Goal: Contribute content: Contribute content

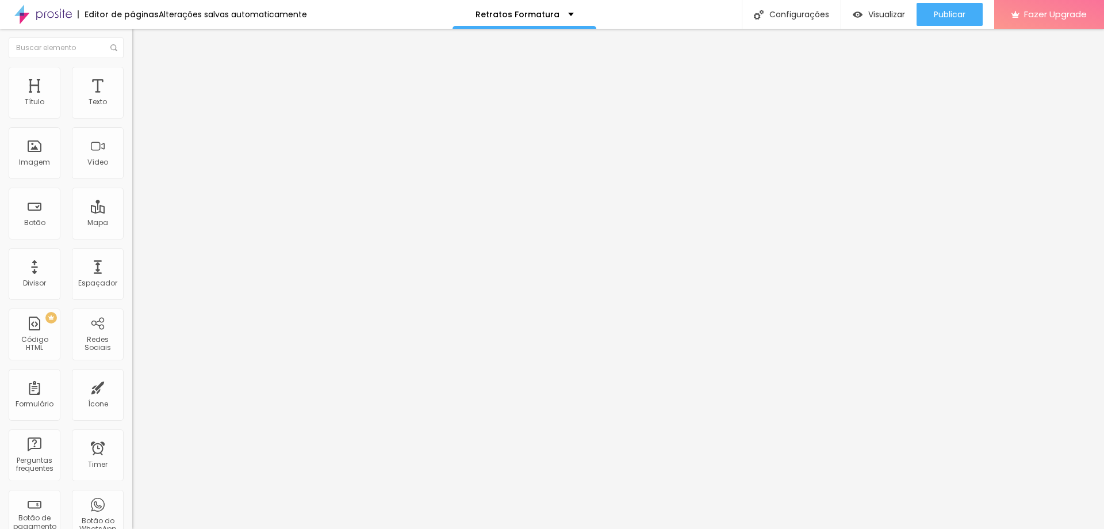
click at [132, 99] on span "Trocar imagem" at bounding box center [163, 94] width 63 height 10
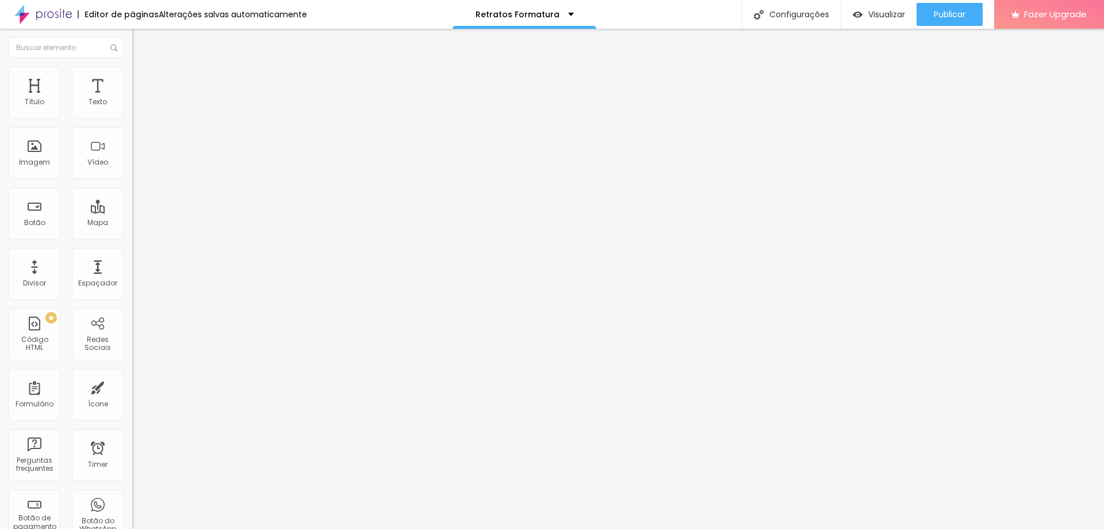
click at [132, 99] on span "Trocar imagem" at bounding box center [163, 94] width 63 height 10
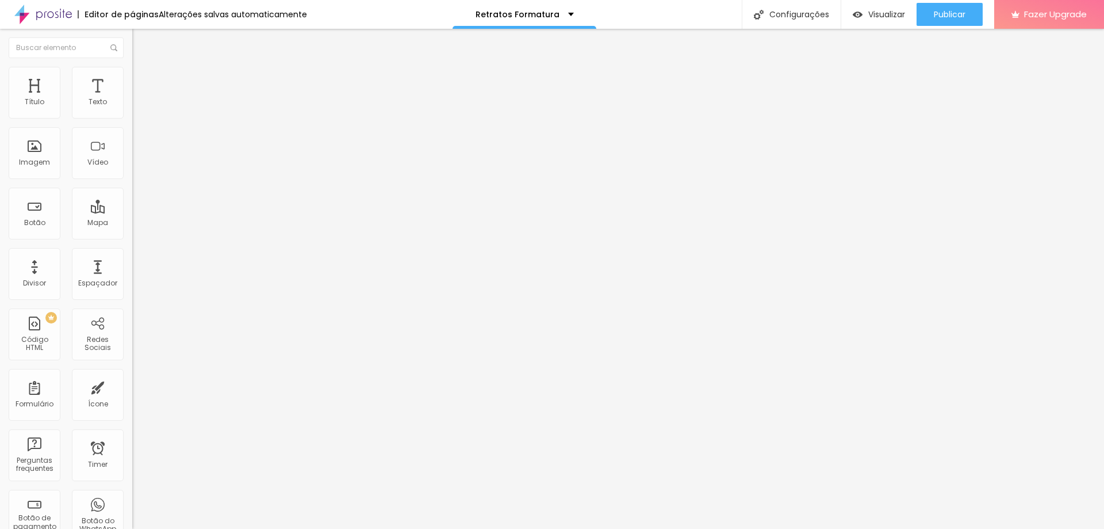
click at [132, 180] on span "16:9 Cinema" at bounding box center [154, 175] width 44 height 10
click at [132, 198] on span "Padrão" at bounding box center [145, 193] width 26 height 10
click at [132, 212] on span "Original" at bounding box center [146, 207] width 28 height 10
click at [132, 99] on span "Trocar imagem" at bounding box center [163, 94] width 63 height 10
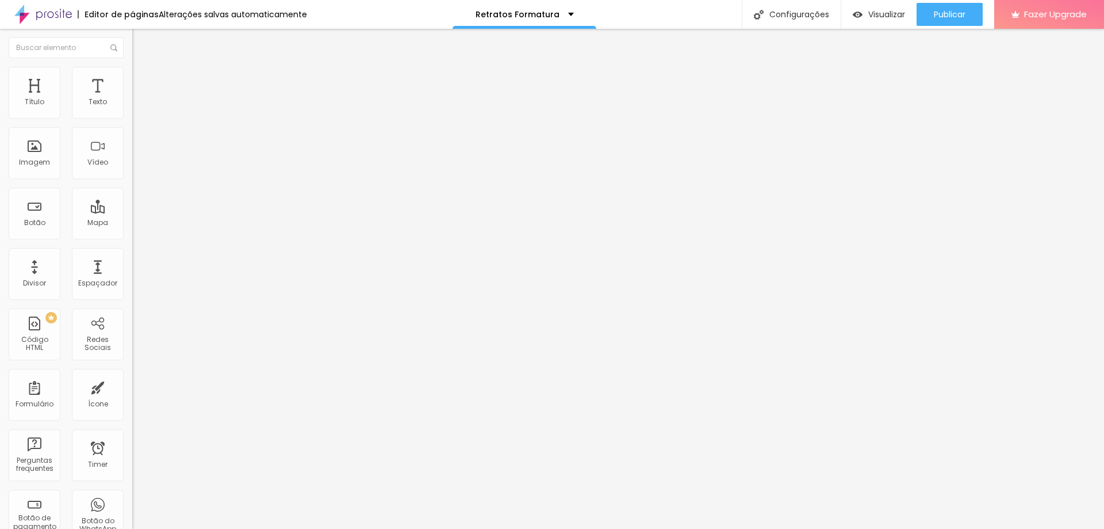
click at [132, 211] on div "Proporção 16:9 Cinema Cinema 16:9 Padrão 4:3 Quadrado 1:1 Original" at bounding box center [198, 187] width 132 height 45
click at [132, 180] on span "16:9 Cinema" at bounding box center [154, 175] width 44 height 10
click at [132, 99] on span "Trocar imagem" at bounding box center [163, 94] width 63 height 10
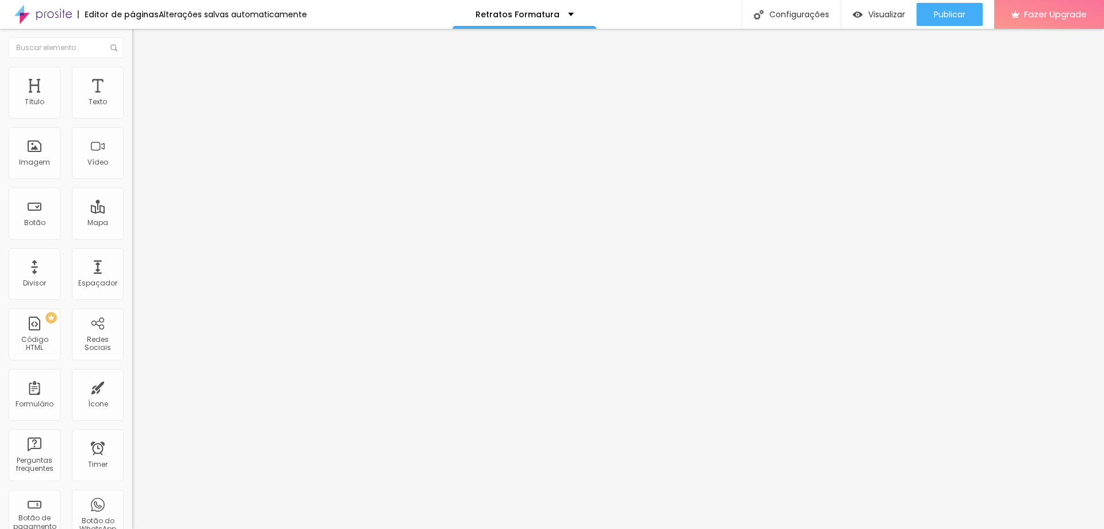
click at [132, 211] on div "Proporção 16:9 Cinema Cinema 16:9 Padrão 4:3 Quadrado 1:1 Original" at bounding box center [198, 187] width 132 height 45
click at [132, 180] on span "16:9 Cinema" at bounding box center [154, 175] width 44 height 10
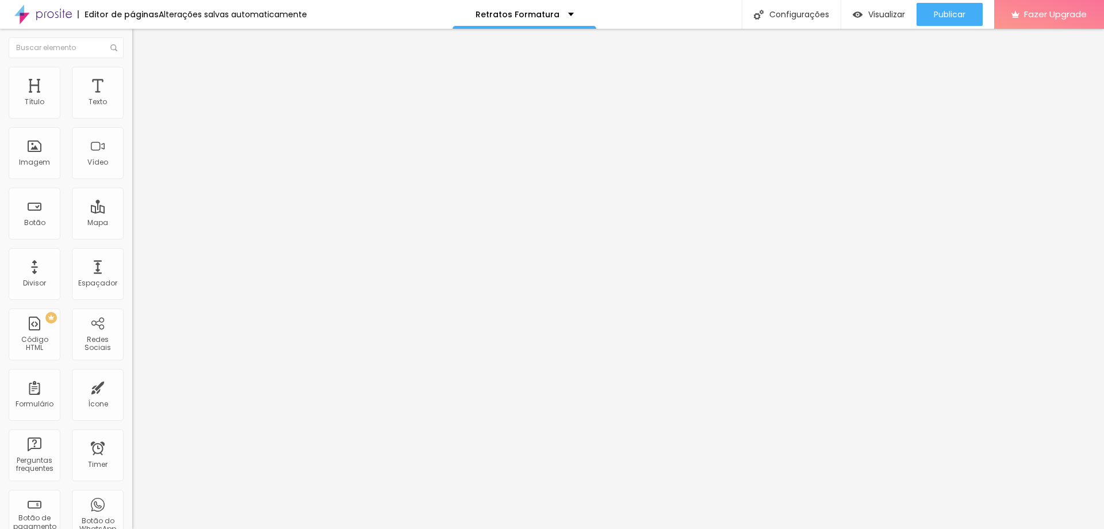
click at [132, 212] on span "Original" at bounding box center [146, 207] width 28 height 10
type input "70"
type input "57"
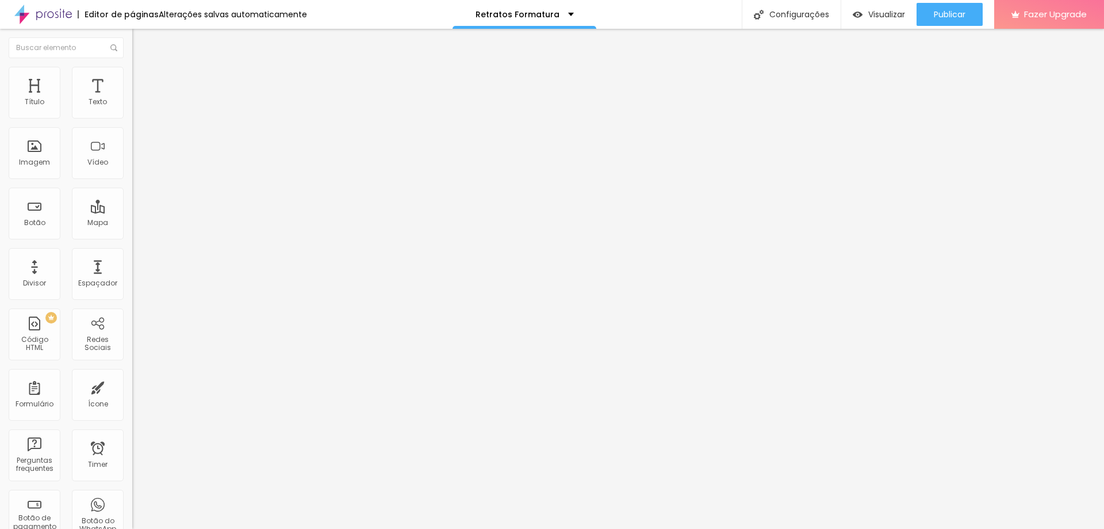
type input "53"
type input "50"
type input "46"
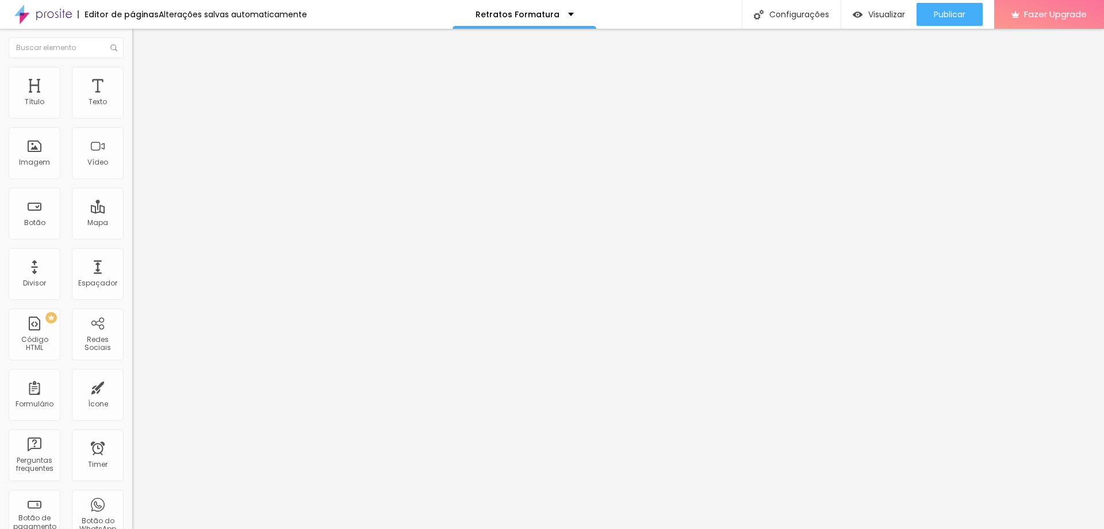
type input "46"
type input "43"
type input "42"
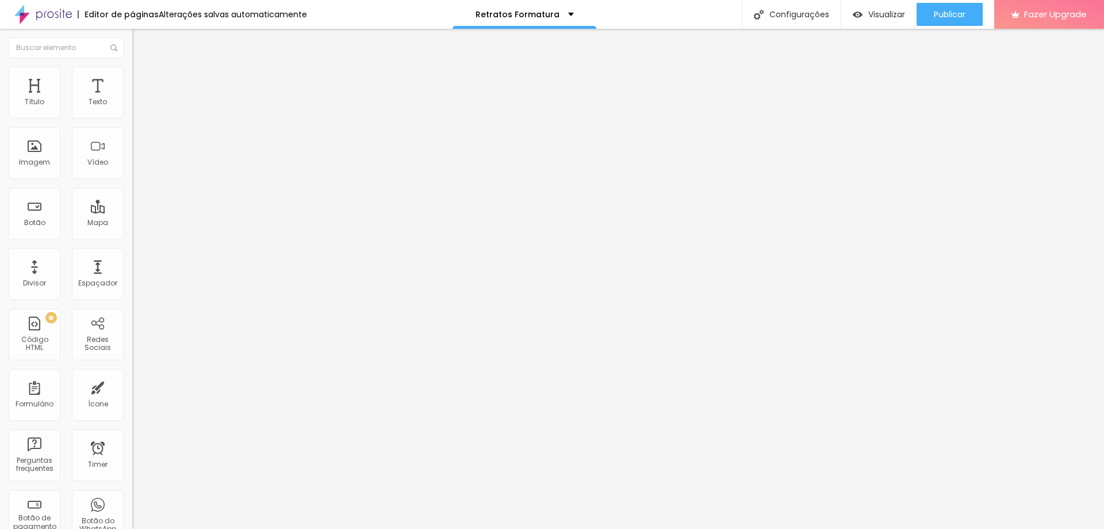
type input "40"
type input "36"
type input "35"
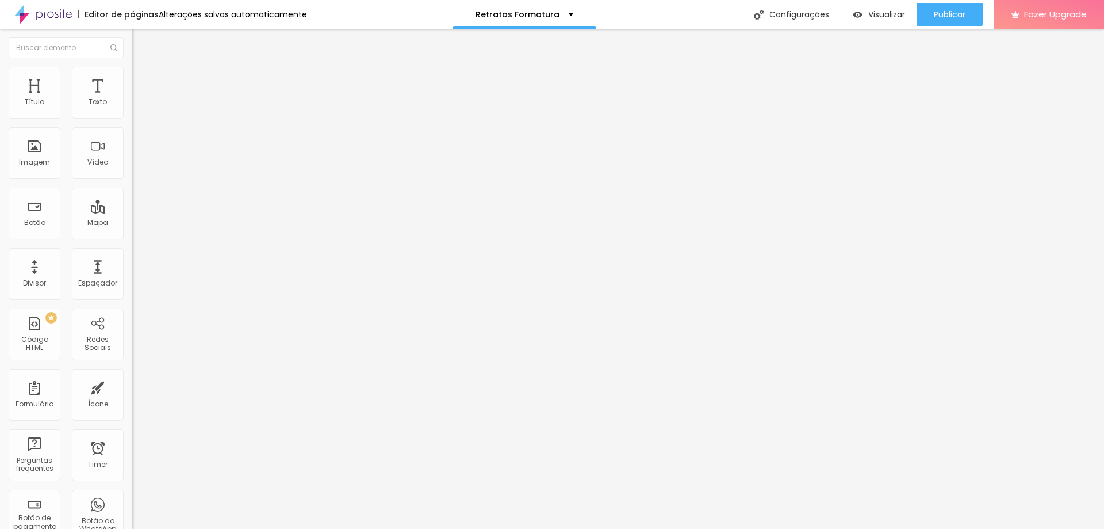
type input "35"
type input "32"
type input "35"
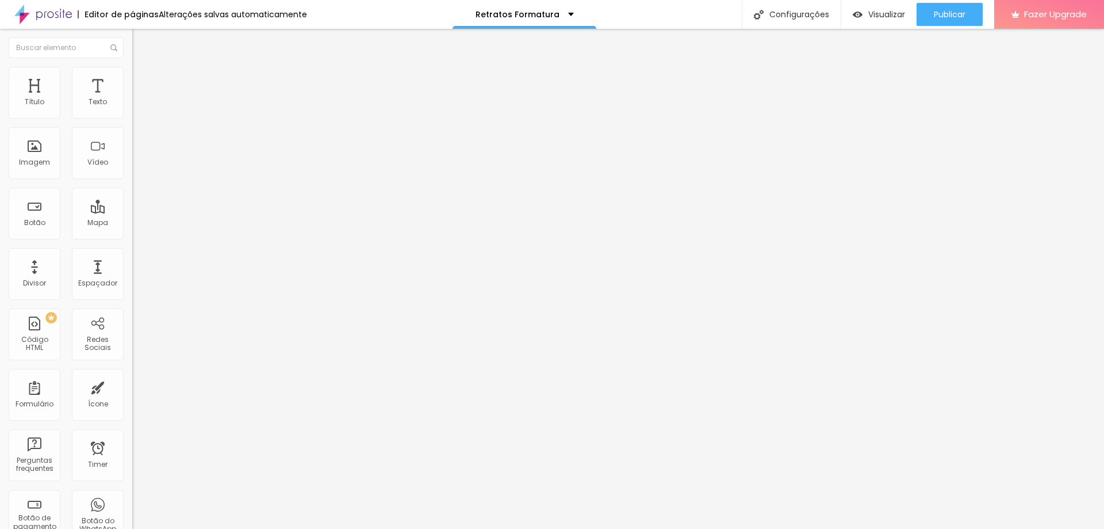
drag, startPoint x: 76, startPoint y: 243, endPoint x: 44, endPoint y: 250, distance: 32.5
type input "35"
click at [132, 272] on input "range" at bounding box center [169, 276] width 74 height 9
click at [143, 79] on span "Estilo" at bounding box center [152, 75] width 18 height 10
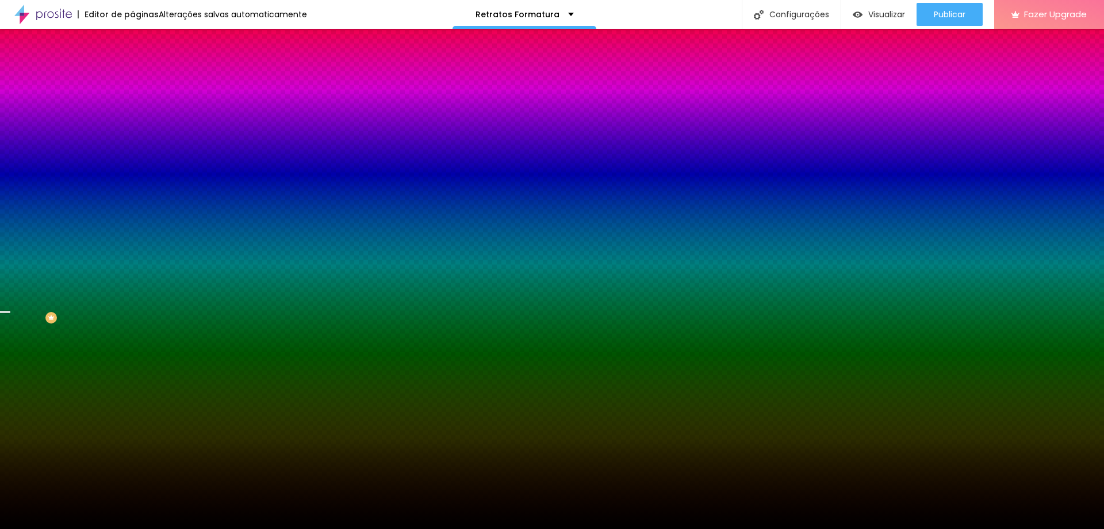
click at [132, 106] on span "Trocar imagem" at bounding box center [163, 101] width 63 height 10
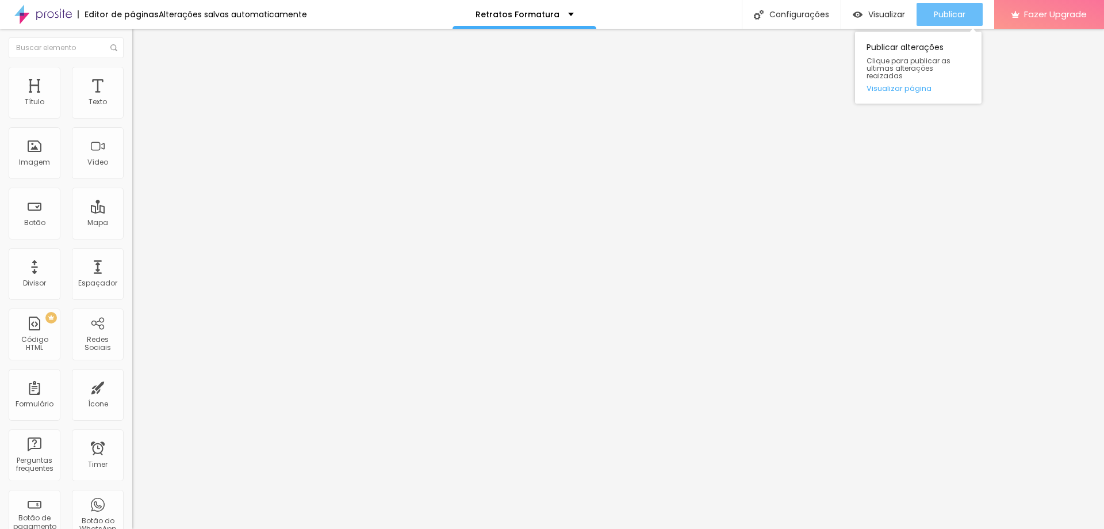
click at [941, 17] on span "Publicar" at bounding box center [950, 14] width 32 height 9
type input "10"
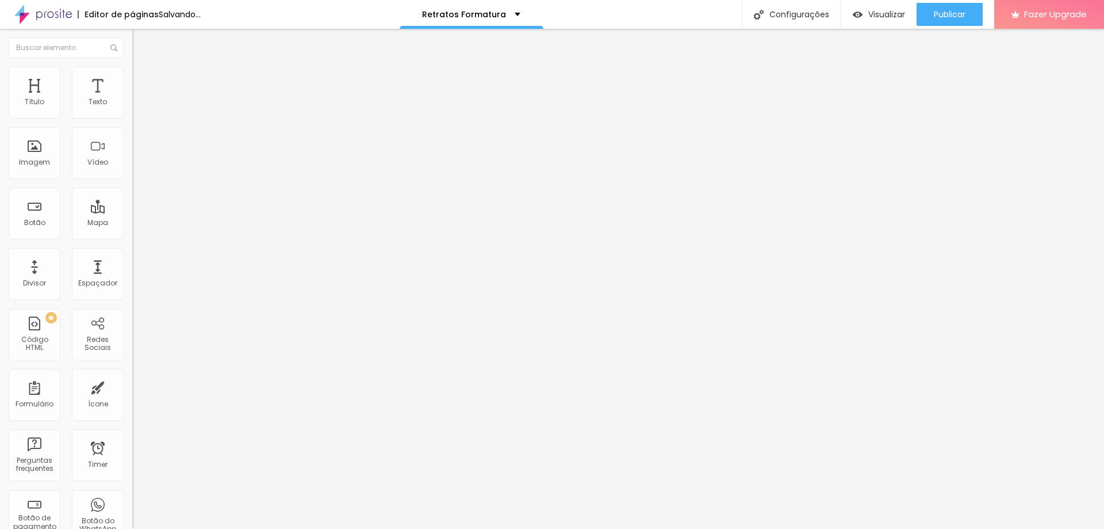
type input "28"
type input "17"
type input "12"
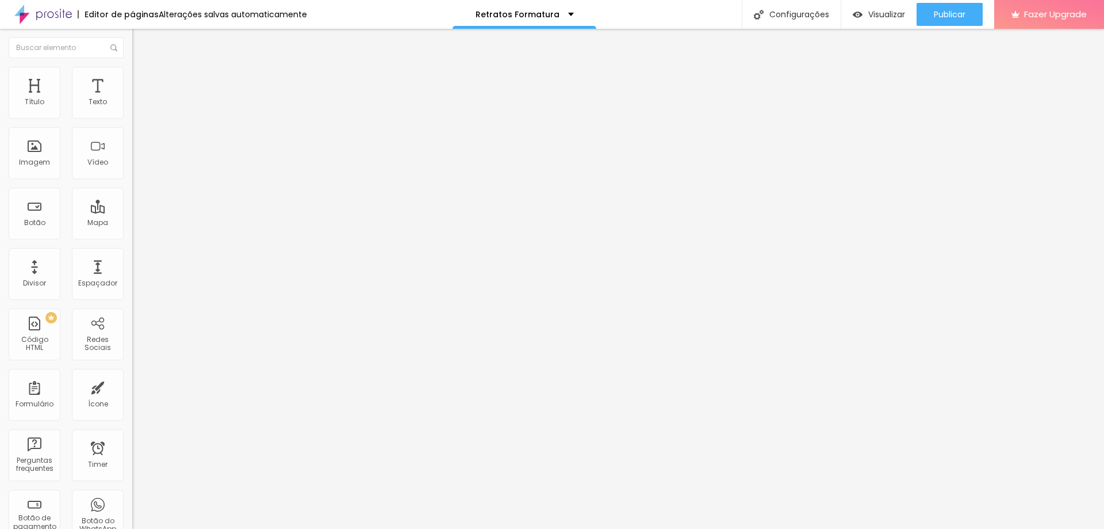
type input "12"
type input "10"
type input "17"
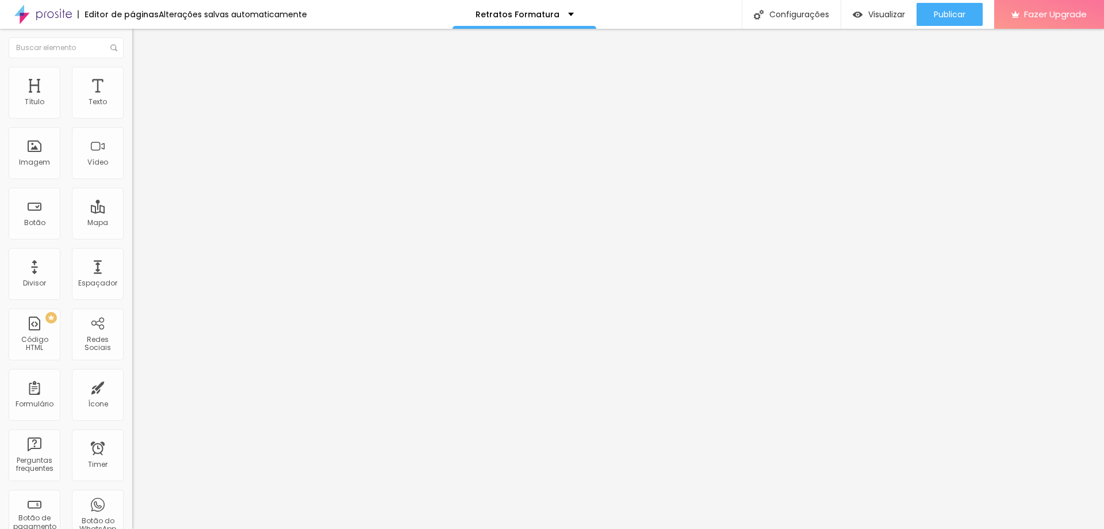
type input "17"
click at [132, 212] on input "range" at bounding box center [169, 216] width 74 height 9
click at [950, 7] on div "Publicar" at bounding box center [950, 14] width 32 height 23
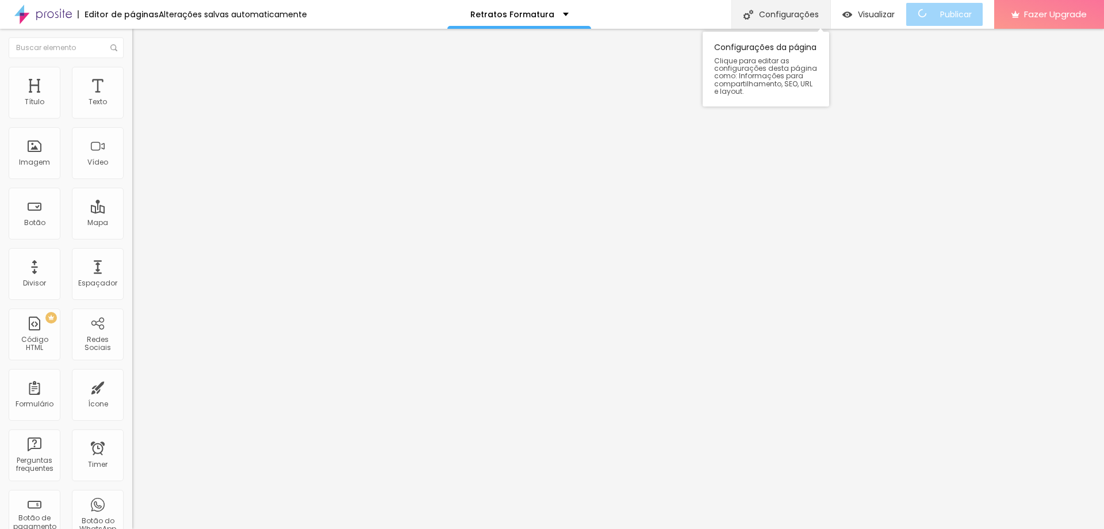
click at [805, 8] on div "Configurações" at bounding box center [781, 14] width 99 height 29
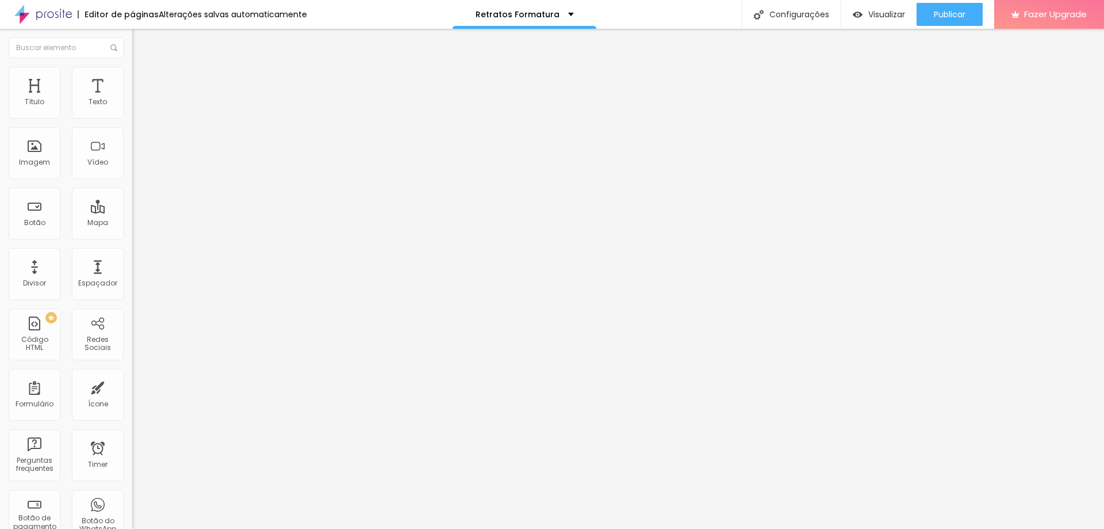
type input "/retratos-formatura-2025"
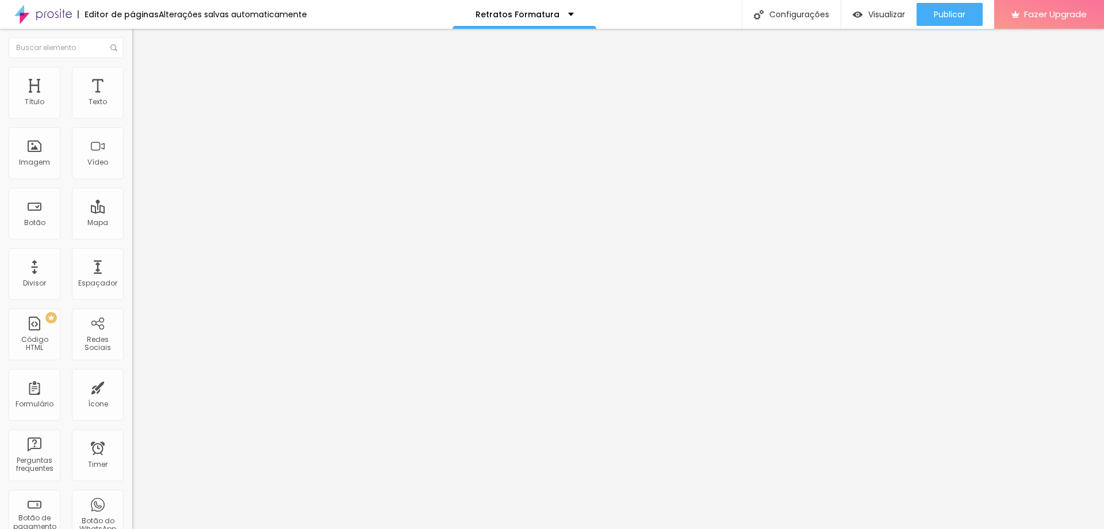
drag, startPoint x: 655, startPoint y: 327, endPoint x: 534, endPoint y: 334, distance: 121.0
type input "[PERSON_NAME] - Fotógrafo e Retratista"
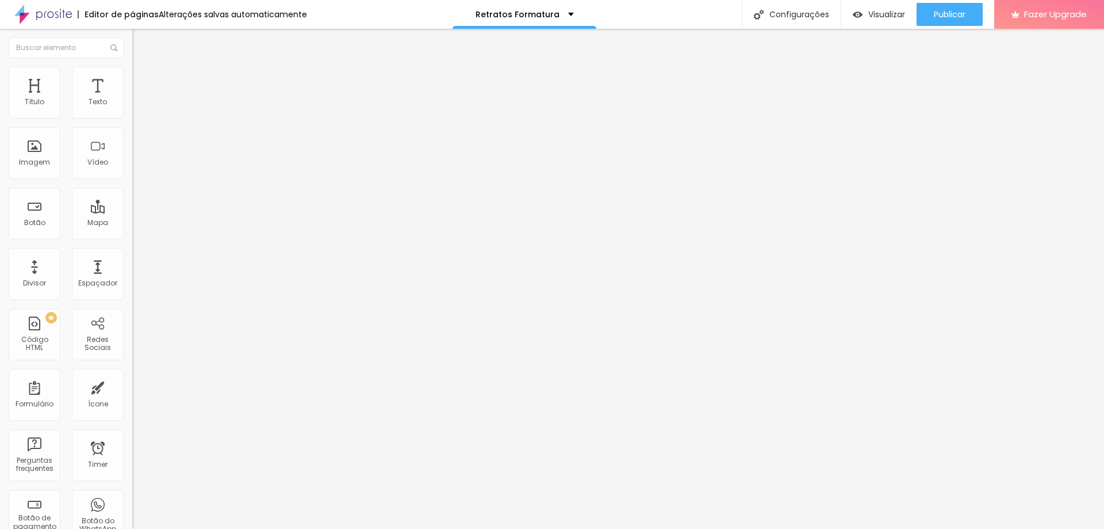
drag, startPoint x: 504, startPoint y: 383, endPoint x: 212, endPoint y: 377, distance: 291.7
type textarea "Combo promocional"
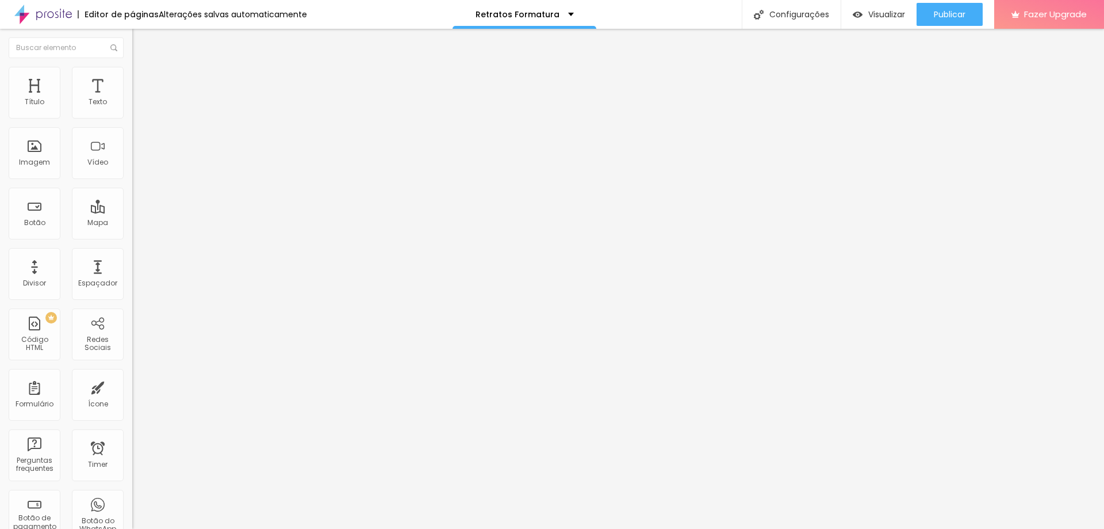
drag, startPoint x: 387, startPoint y: 389, endPoint x: 209, endPoint y: 385, distance: 177.8
drag, startPoint x: 499, startPoint y: 332, endPoint x: 670, endPoint y: 334, distance: 171.4
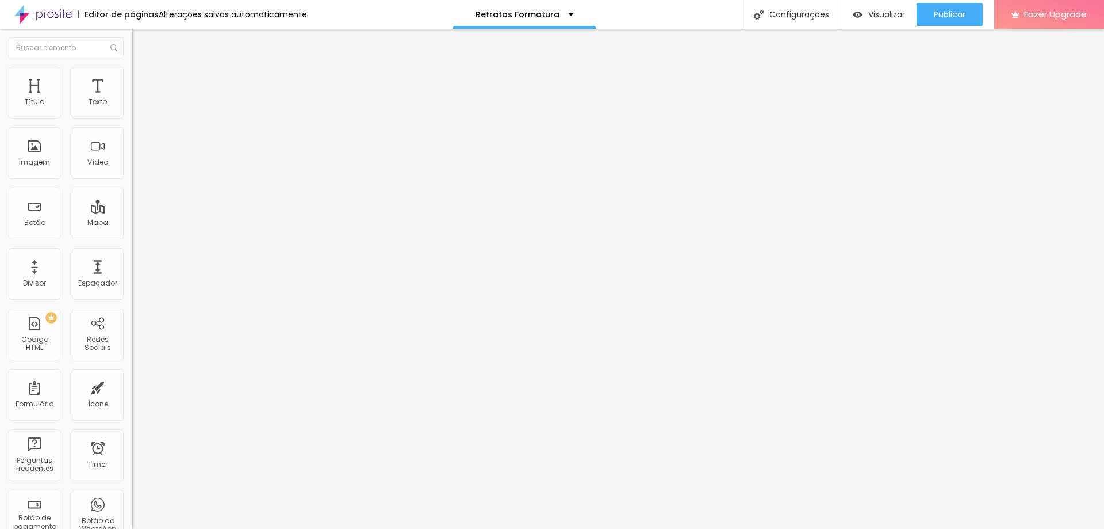
type input "Derli Junior - Combo promocional"
type textarea "ú"
type textarea "Últimas vagas disponíveis!"
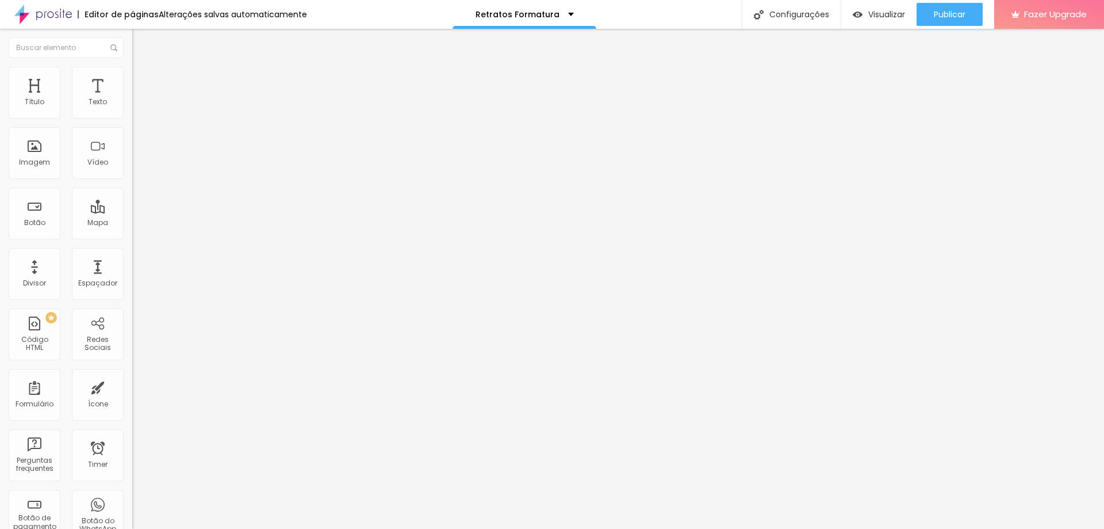
drag, startPoint x: 490, startPoint y: 328, endPoint x: 409, endPoint y: 328, distance: 80.5
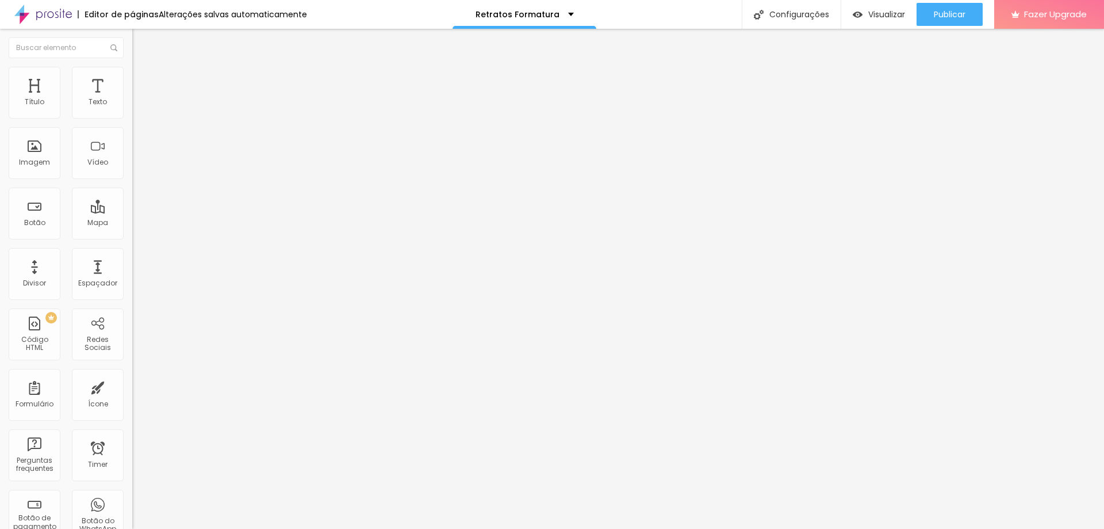
type input "Fotógrafo [PERSON_NAME] - Combo Promocional"
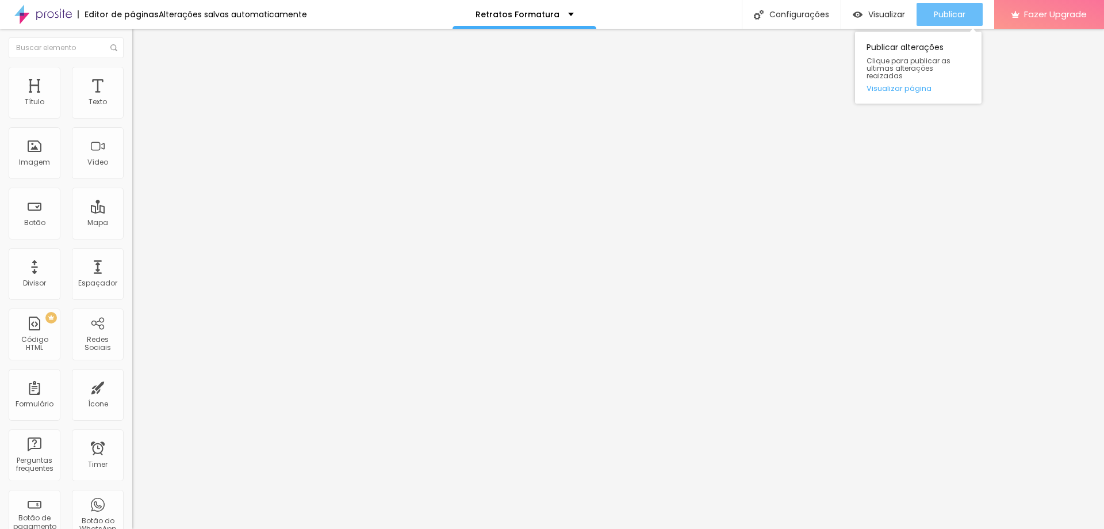
click at [954, 19] on span "Publicar" at bounding box center [950, 14] width 32 height 9
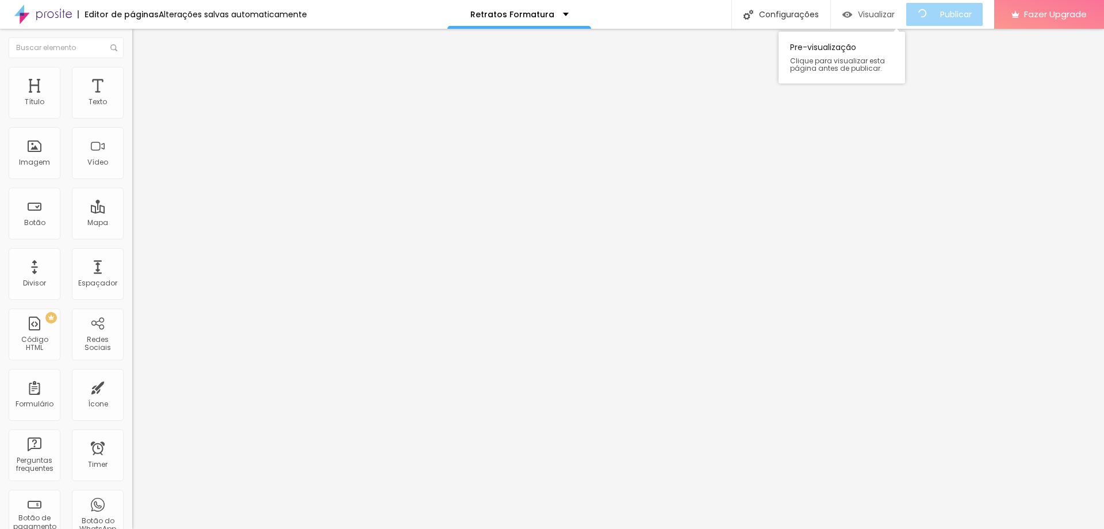
click at [862, 20] on div "Visualizar" at bounding box center [869, 14] width 52 height 23
click at [141, 43] on img "button" at bounding box center [145, 41] width 9 height 9
click at [132, 107] on div "TikTok" at bounding box center [198, 108] width 132 height 36
click at [132, 114] on div "TikTok" at bounding box center [198, 112] width 132 height 7
click at [132, 74] on li "Estilo" at bounding box center [198, 73] width 132 height 12
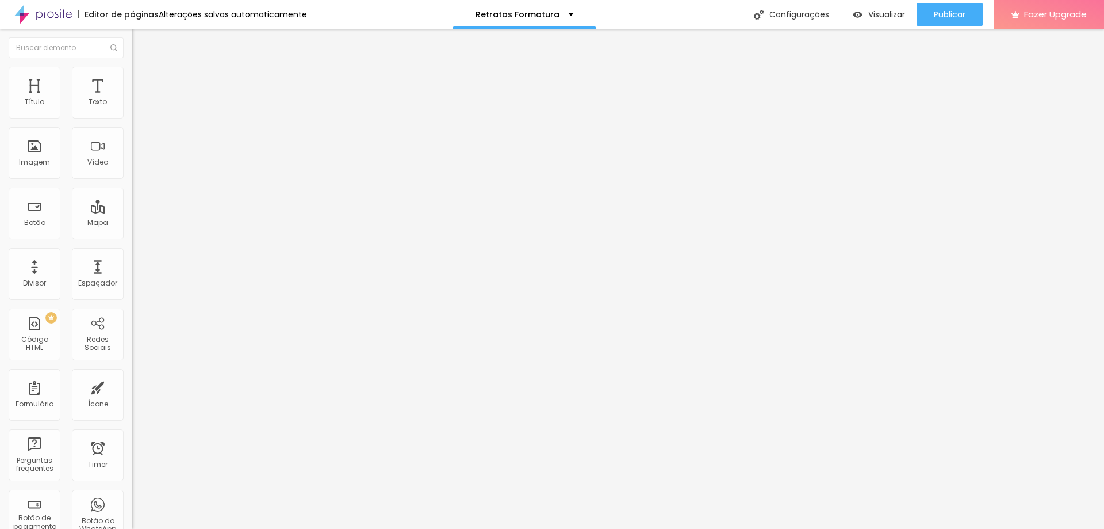
click at [132, 67] on li "Conteúdo" at bounding box center [198, 61] width 132 height 12
click at [132, 110] on div "TikTok" at bounding box center [198, 112] width 132 height 7
click at [139, 139] on div "TikTok" at bounding box center [199, 133] width 120 height 10
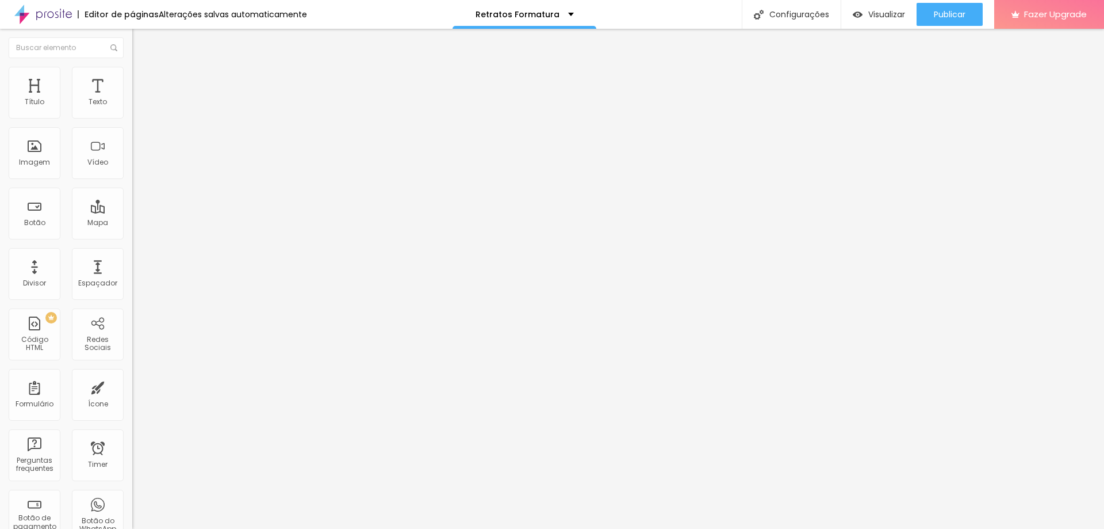
scroll to position [155, 0]
click at [143, 79] on span "Estilo" at bounding box center [152, 75] width 18 height 10
click at [132, 78] on li "Avançado" at bounding box center [198, 84] width 132 height 12
click at [919, 9] on button "Publicar" at bounding box center [950, 14] width 66 height 23
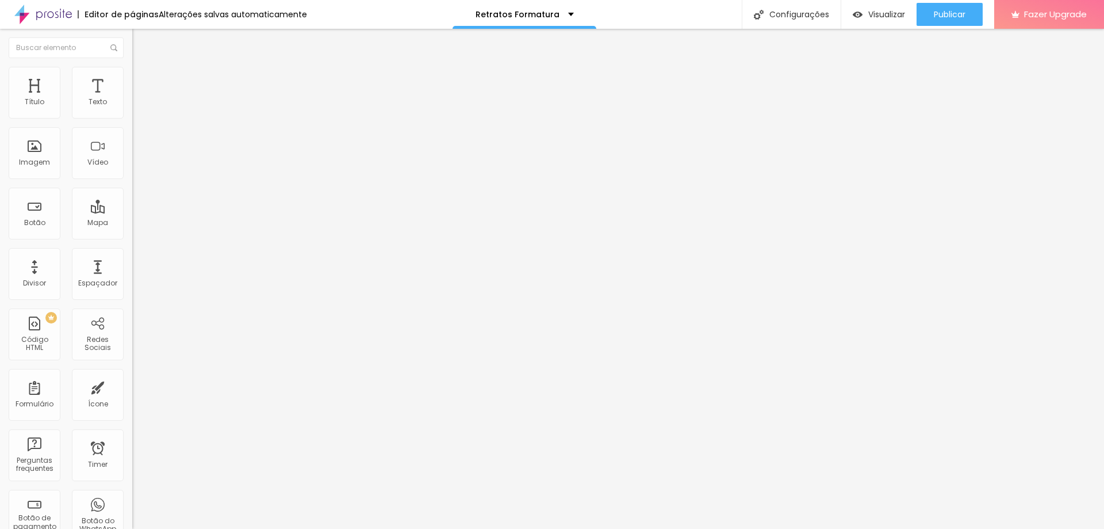
type input "95"
type input "84"
click at [132, 212] on input "range" at bounding box center [169, 216] width 74 height 9
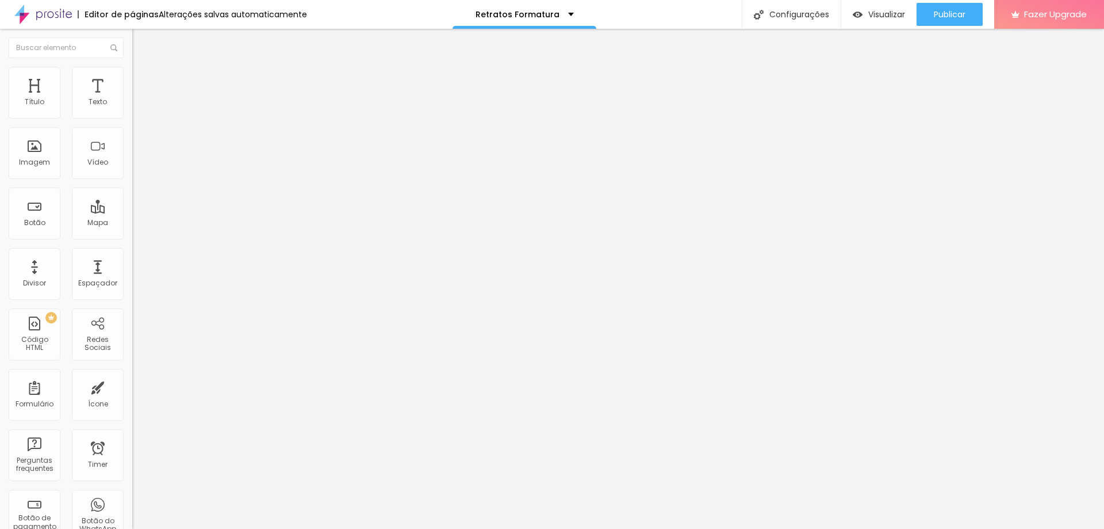
click at [132, 107] on div "84 px Tamanho" at bounding box center [198, 159] width 132 height 163
click at [132, 222] on input "84" at bounding box center [156, 228] width 49 height 12
type input "88"
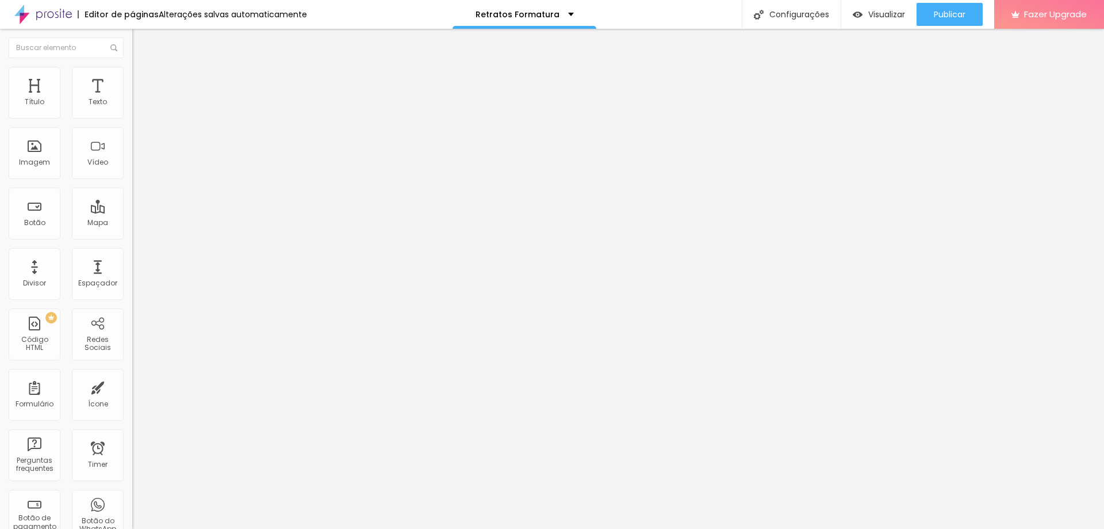
type input "10"
type input "8"
type input "255"
type input "10"
type input "9"
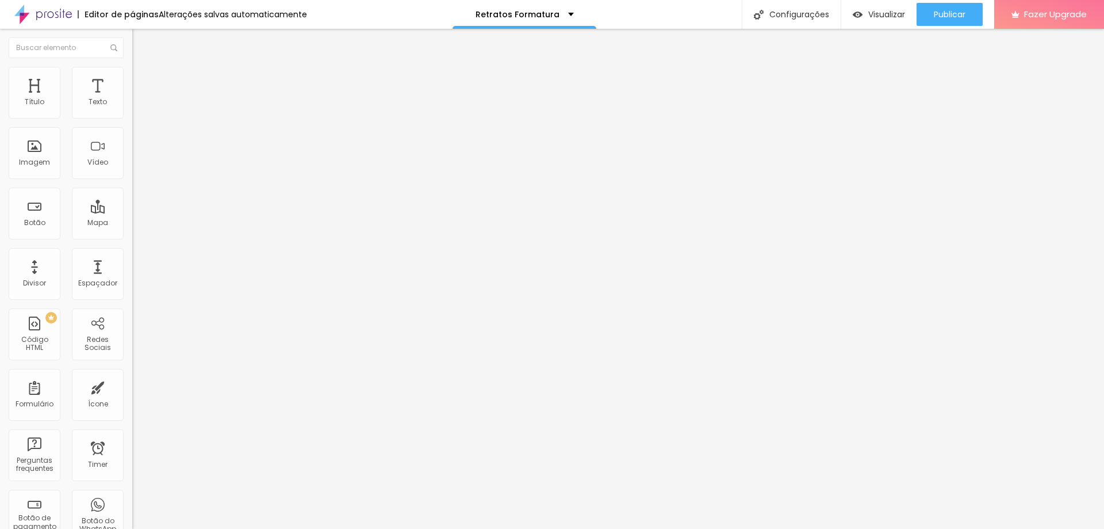
type input "95"
type input "10"
type input "9"
type input "93"
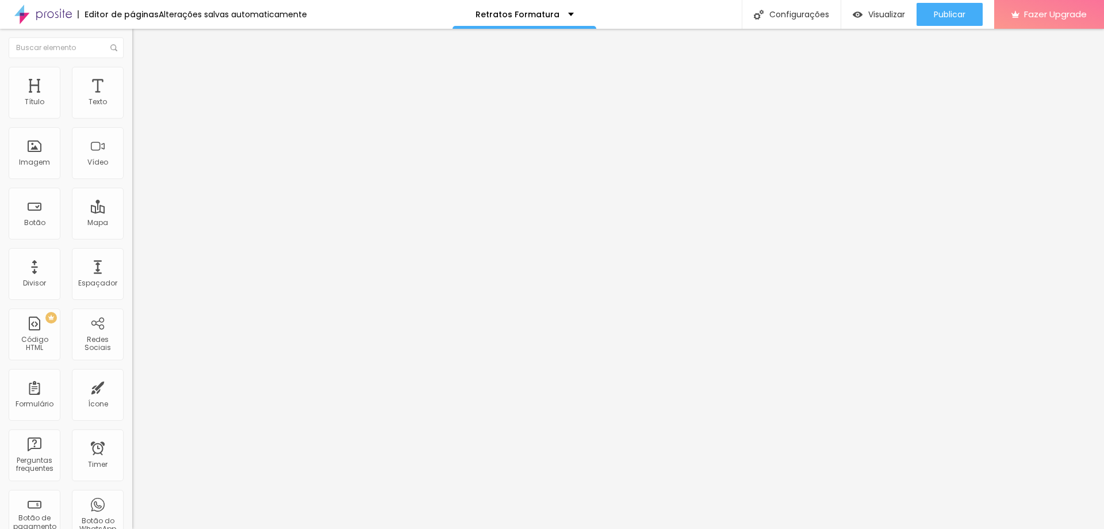
type input "93"
click at [132, 192] on div "Editar Espaçador Conteúdo Avançado 93 px Tamanho" at bounding box center [198, 279] width 132 height 500
click at [928, 10] on button "Publicar" at bounding box center [950, 14] width 66 height 23
click at [132, 212] on div at bounding box center [198, 217] width 132 height 10
type input "84"
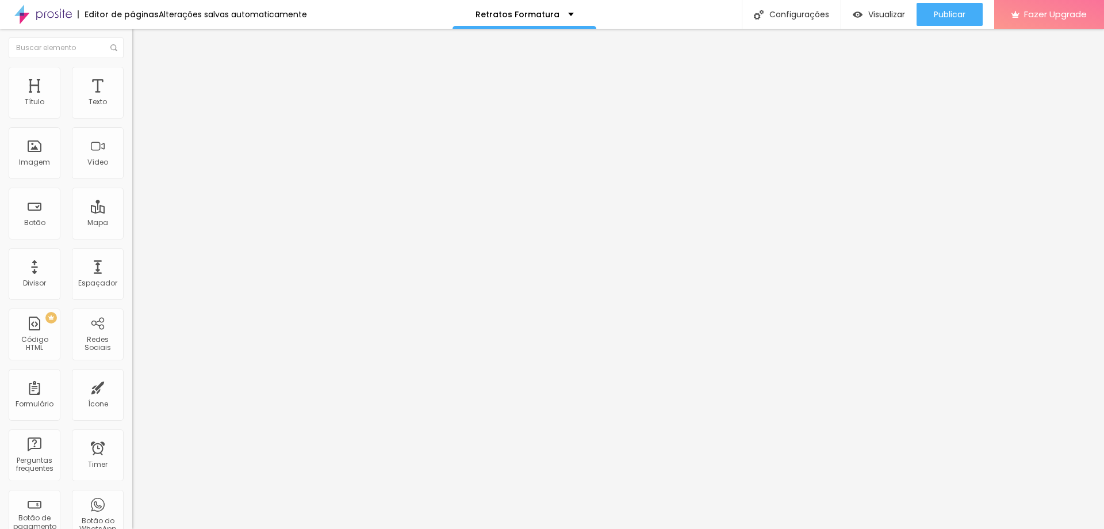
type input "84"
type input "69"
type input "64"
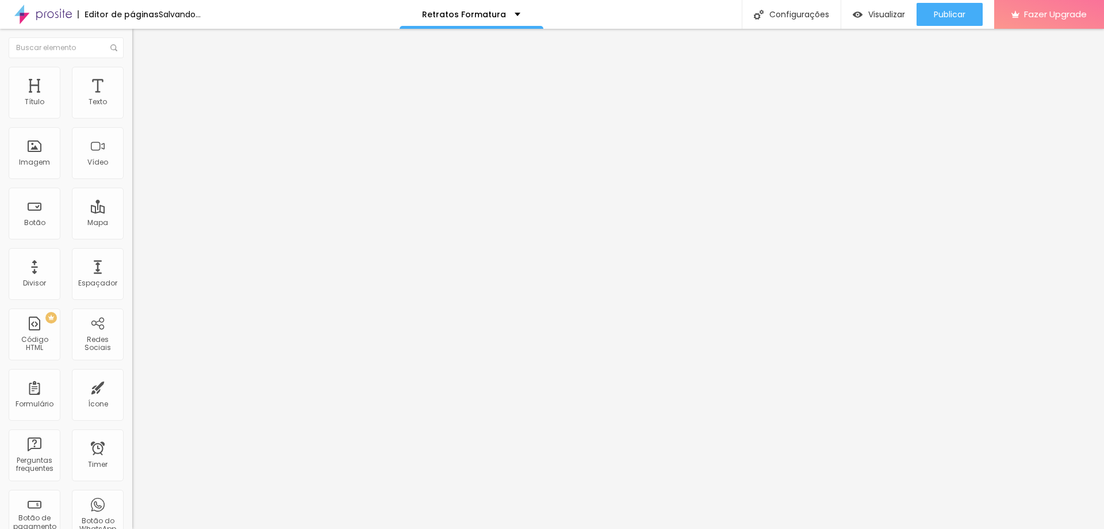
type input "59"
click at [132, 212] on input "range" at bounding box center [169, 216] width 74 height 9
type input "10"
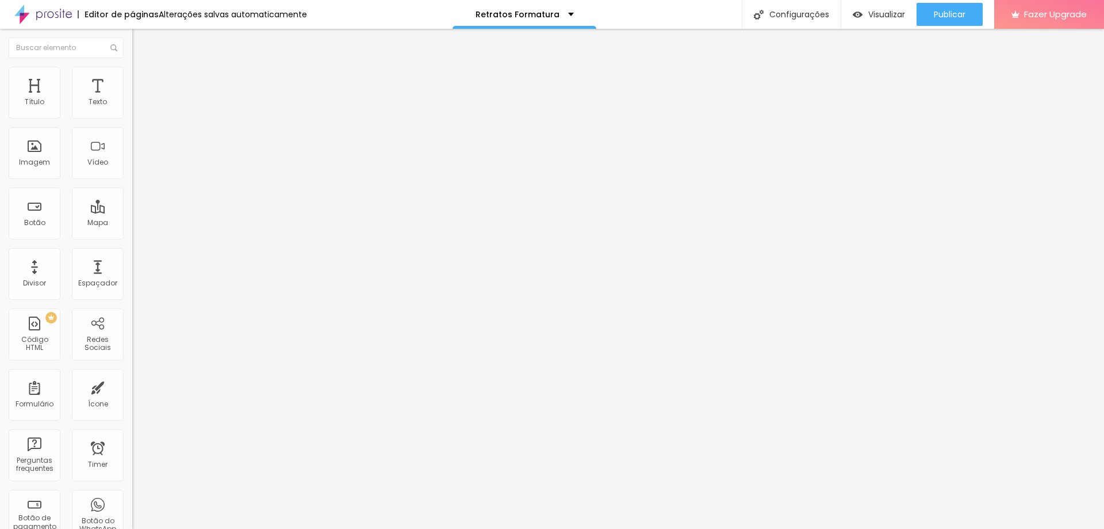
type input "10"
type input "33"
type input "38"
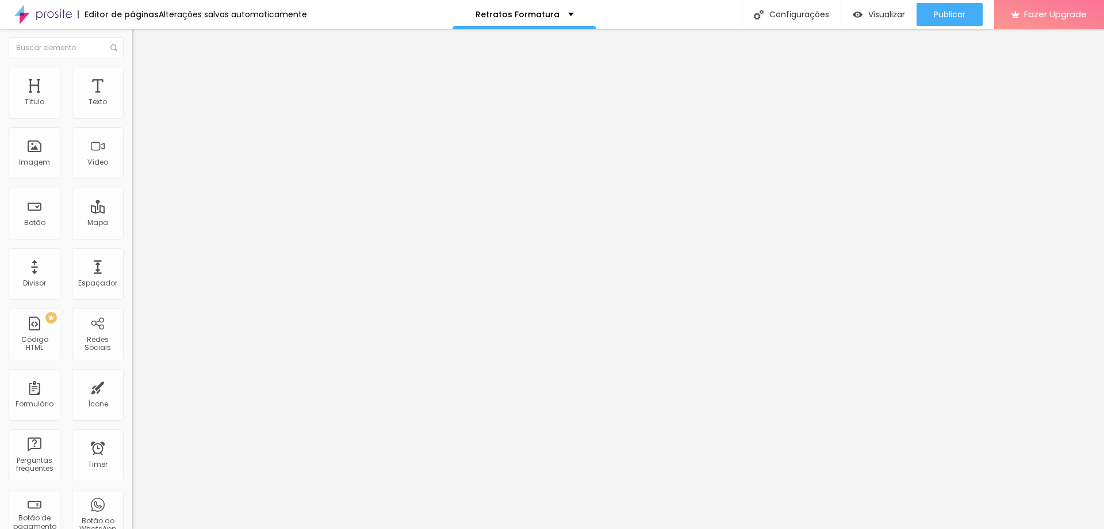
type input "69"
type input "59"
drag, startPoint x: 23, startPoint y: 112, endPoint x: 31, endPoint y: 112, distance: 8.1
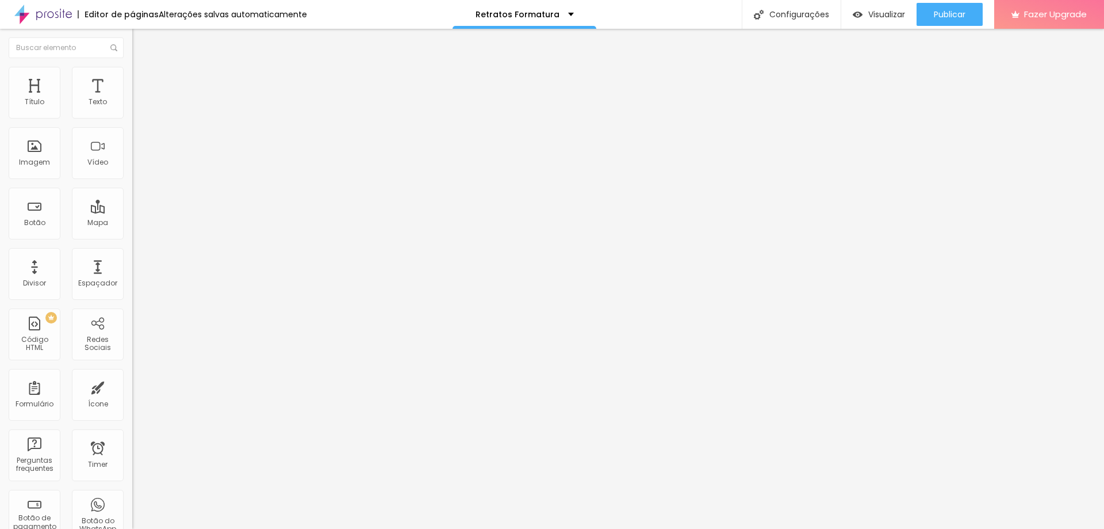
type input "59"
click at [132, 212] on input "range" at bounding box center [169, 216] width 74 height 9
type input "53"
type input "69"
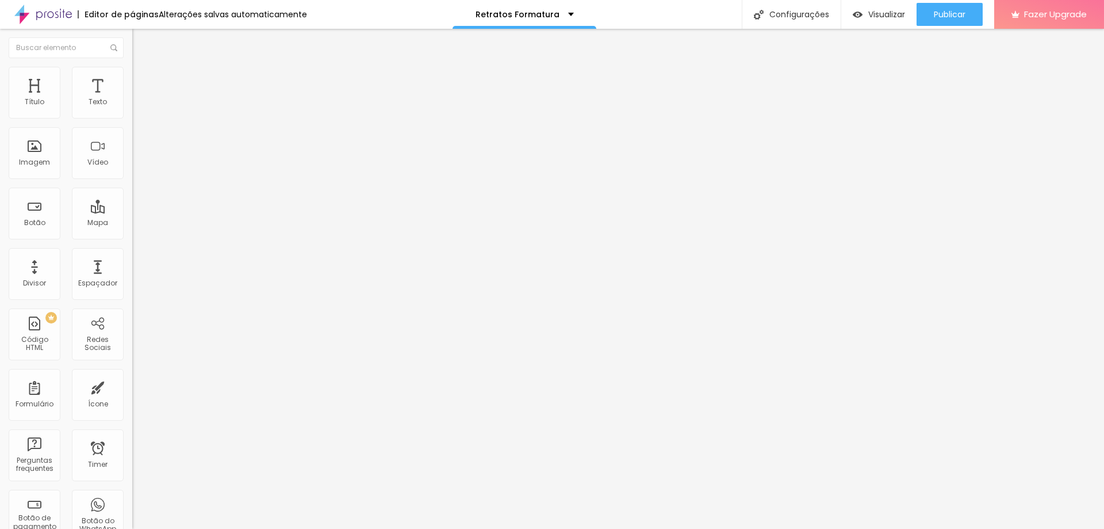
type input "69"
type input "74"
type input "79"
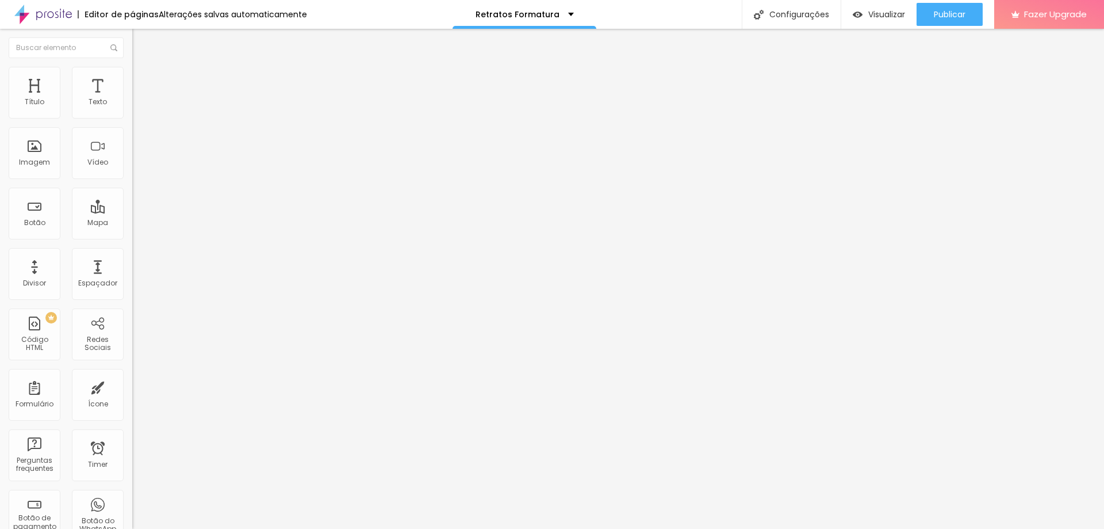
type input "84"
type input "90"
type input "100"
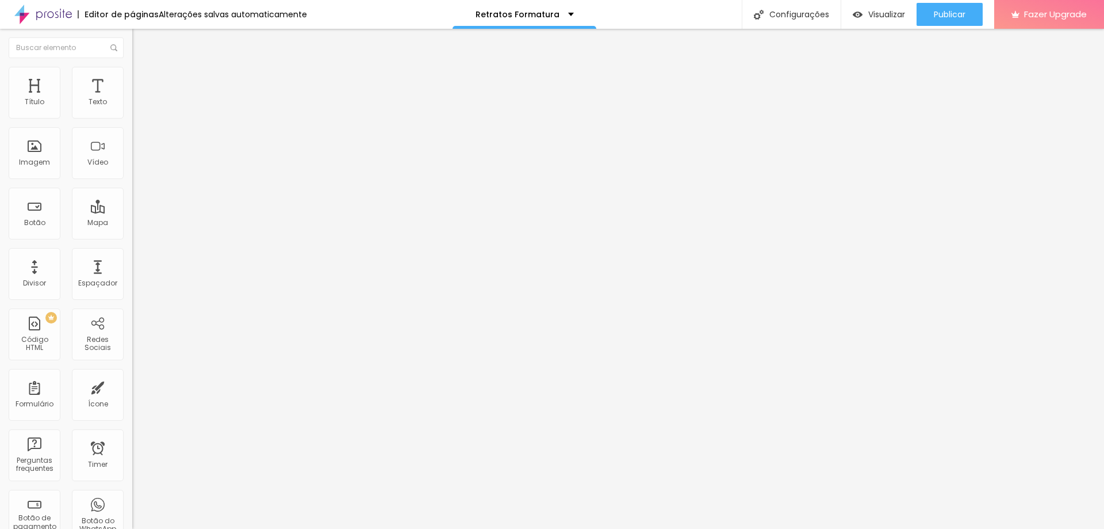
type input "100"
type input "126"
type input "136"
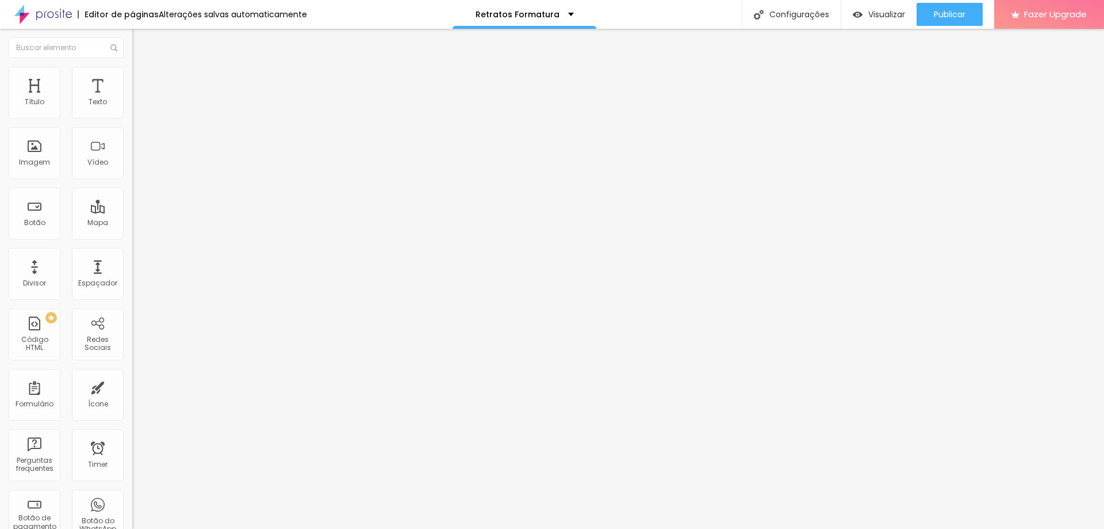
type input "141"
type input "146"
drag, startPoint x: 29, startPoint y: 111, endPoint x: 41, endPoint y: 111, distance: 11.5
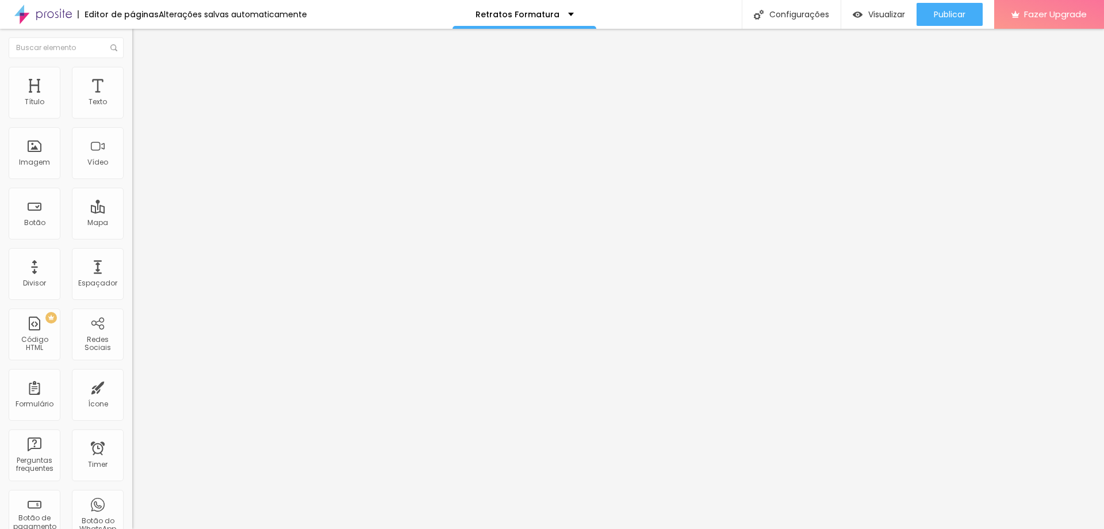
type input "146"
click at [132, 212] on input "range" at bounding box center [169, 216] width 74 height 9
type input "121"
type input "126"
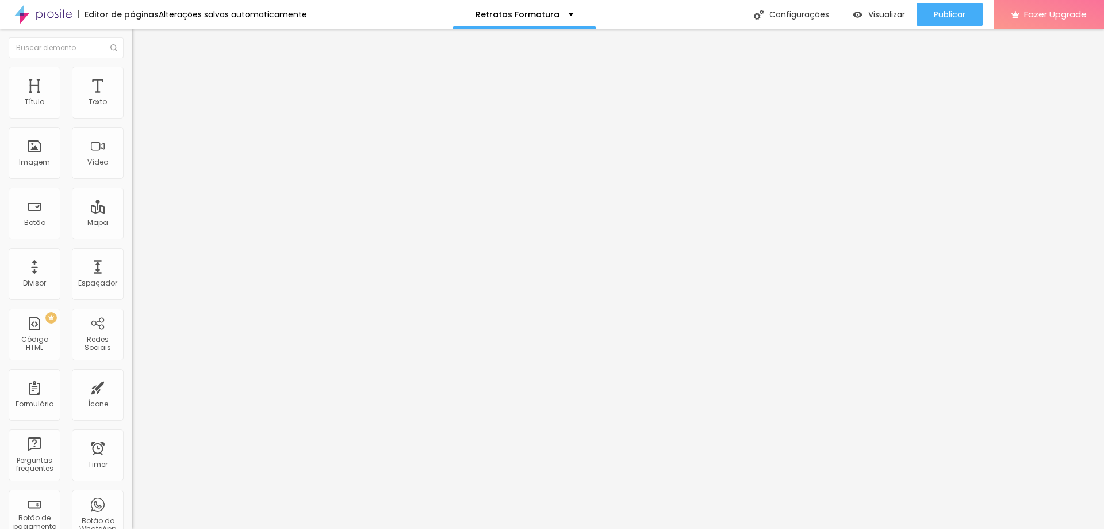
type input "126"
type input "141"
click at [132, 212] on input "range" at bounding box center [169, 216] width 74 height 9
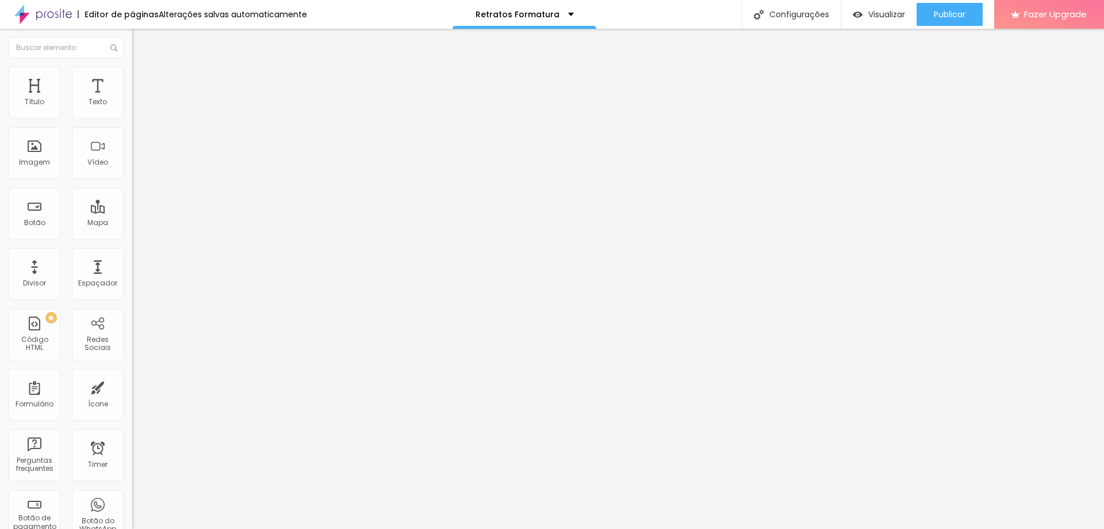
type input "50"
type input "53"
type input "58"
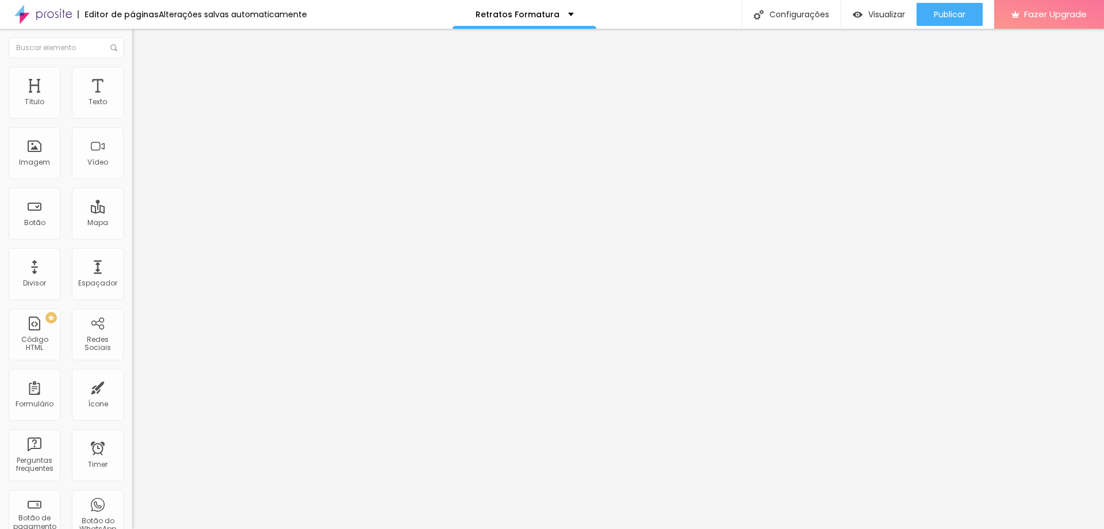
type input "58"
type input "60"
type input "64"
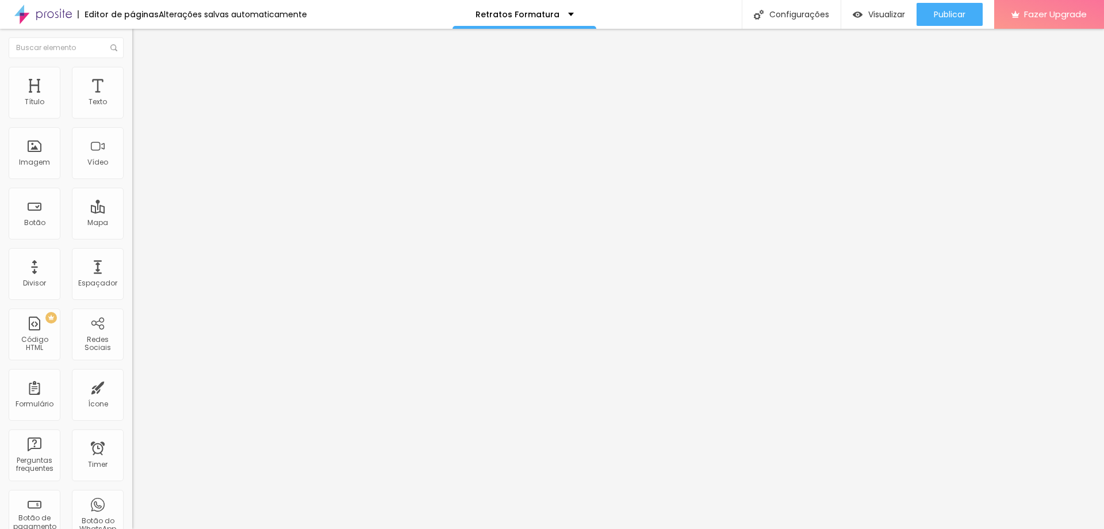
type input "65"
type input "66"
type input "68"
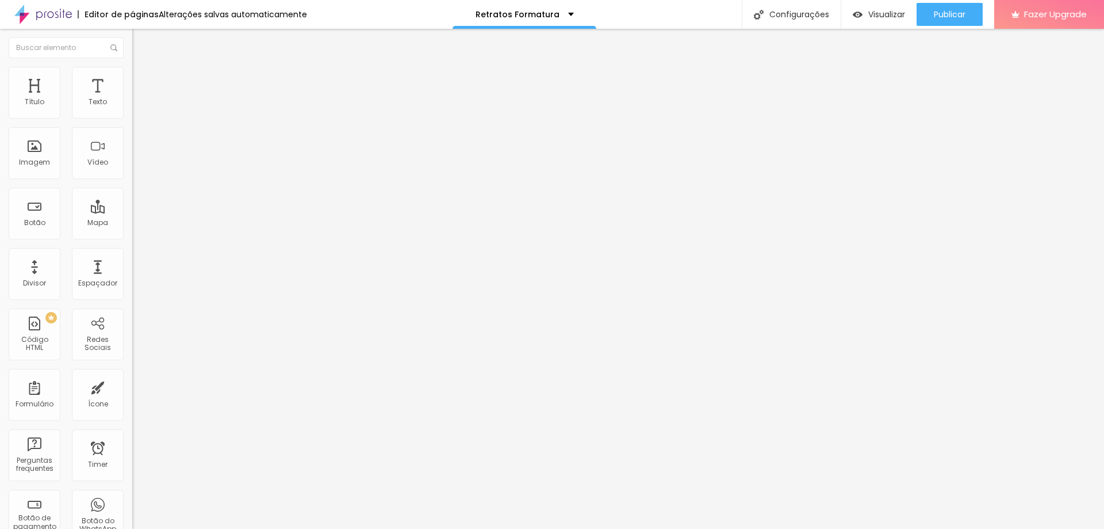
type input "68"
type input "73"
type input "75"
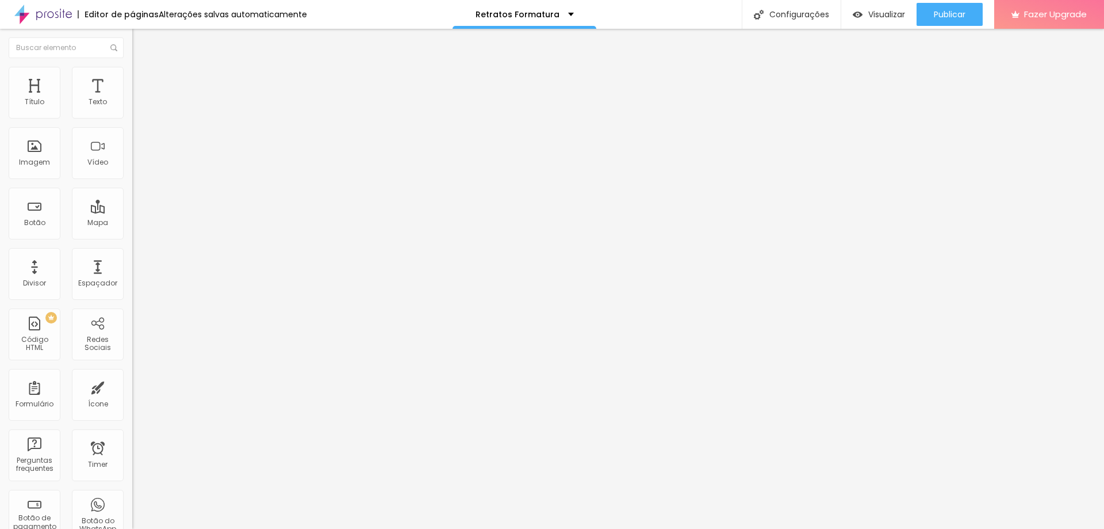
type input "76"
drag, startPoint x: 54, startPoint y: 242, endPoint x: 78, endPoint y: 242, distance: 23.6
click at [132, 272] on input "range" at bounding box center [169, 276] width 74 height 9
click at [132, 282] on input "76" at bounding box center [156, 288] width 49 height 12
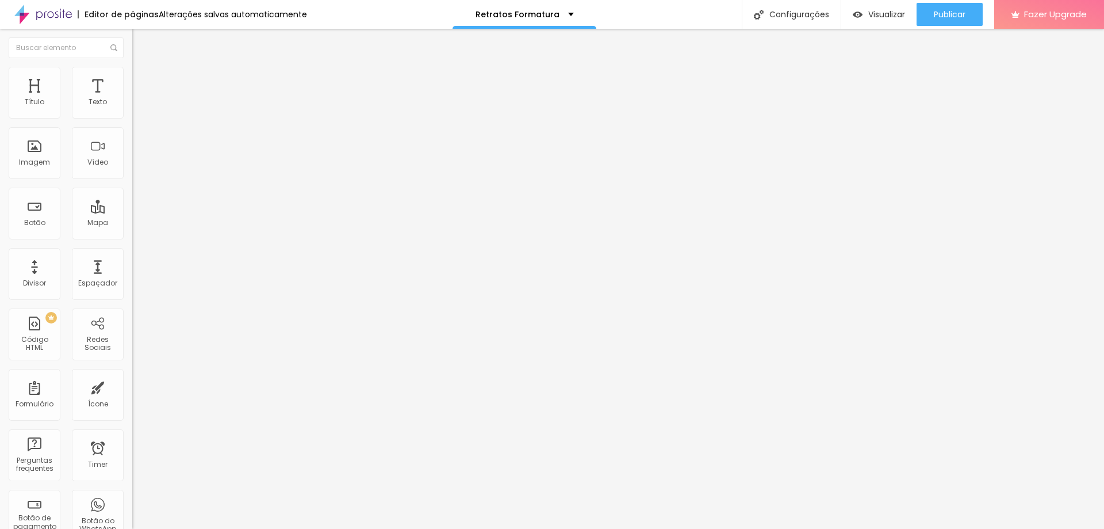
type input "14"
type input "7"
type input "75"
type input "14"
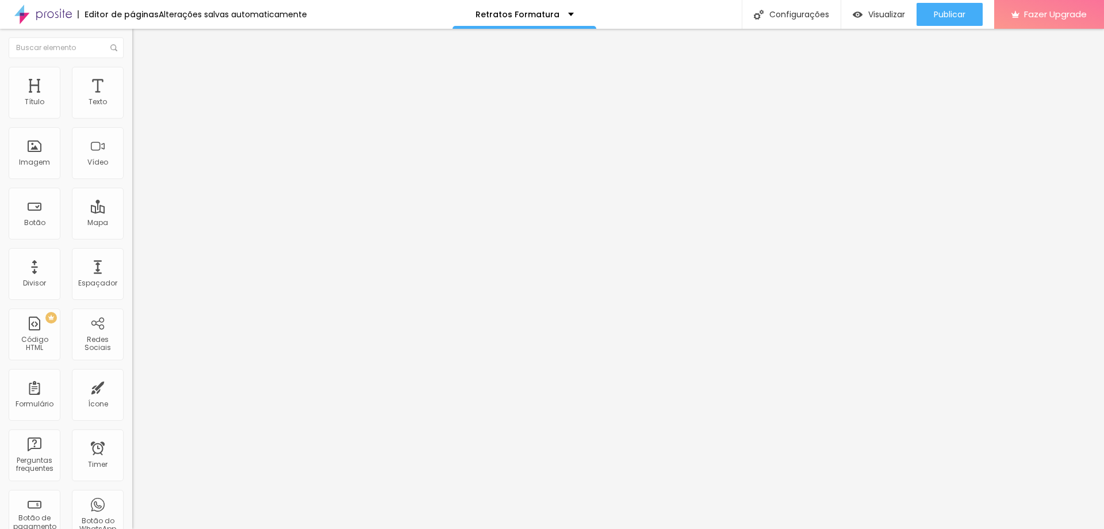
type input "7"
type input "70"
type input "14"
type input "6"
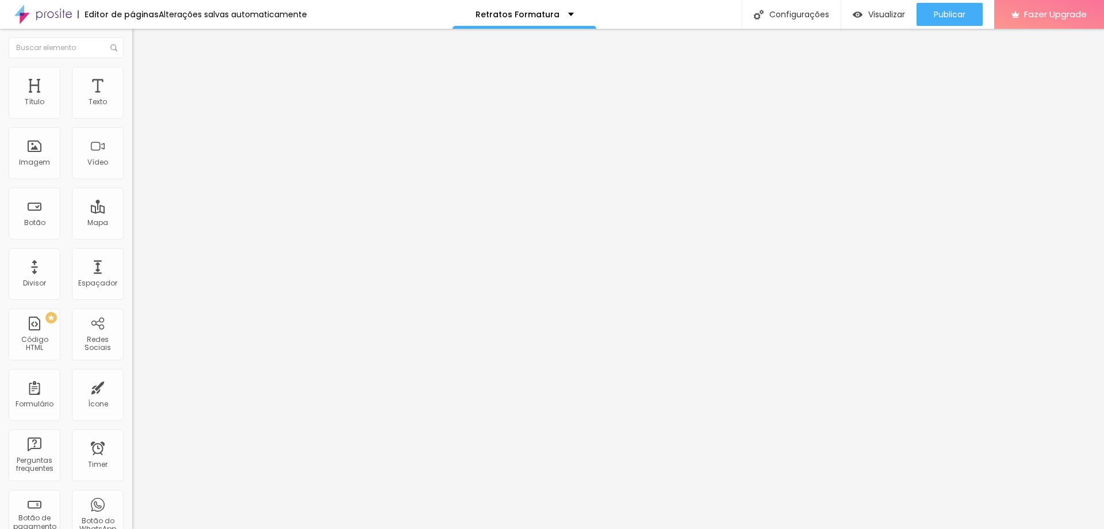
type input "68"
type input "14"
type input "6"
type input "60"
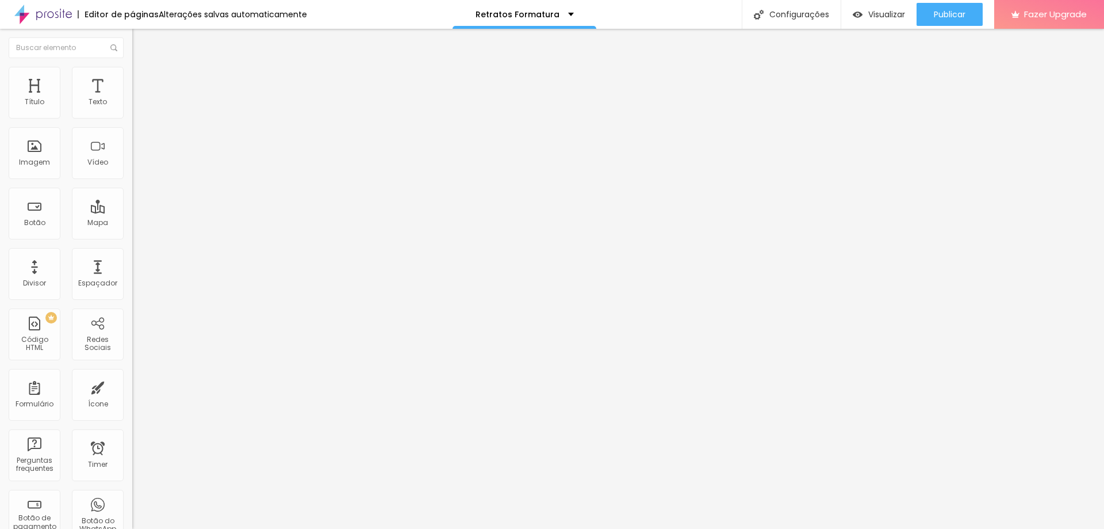
type input "60"
click at [132, 282] on input "45" at bounding box center [156, 288] width 49 height 12
type input "14"
type input "6"
type input "60"
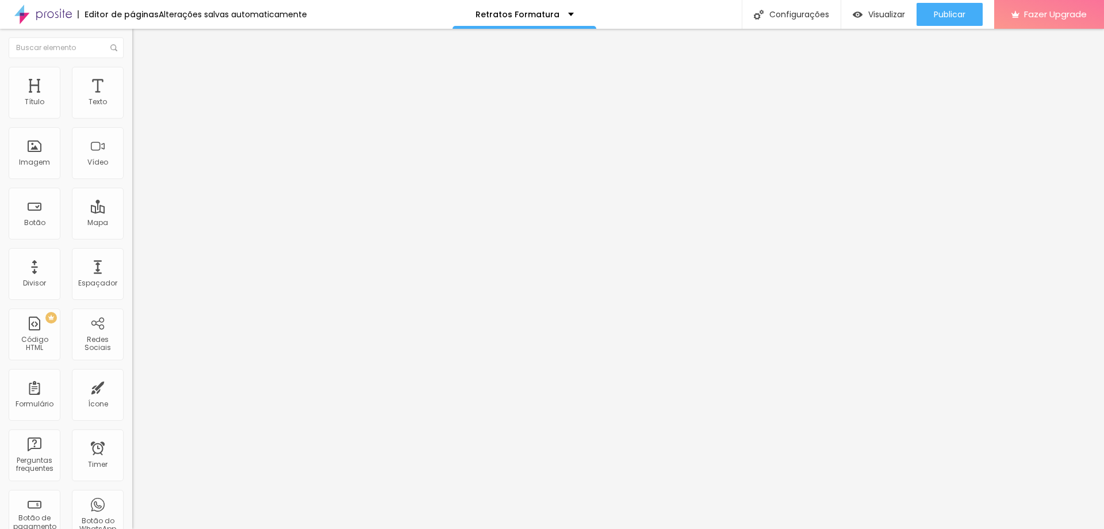
type input "60"
click at [132, 282] on input "45" at bounding box center [156, 288] width 49 height 12
type input "14"
type input "6"
type input "60"
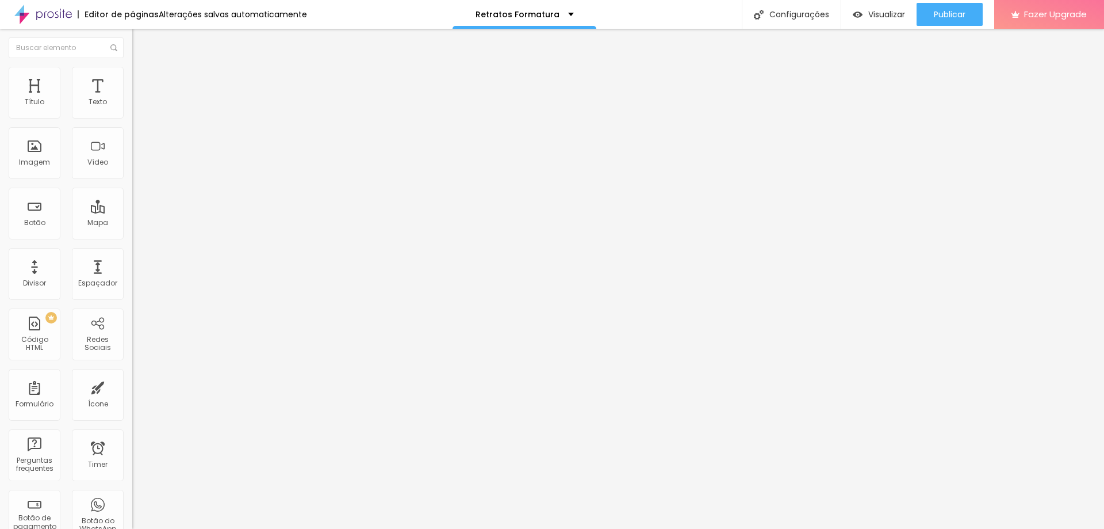
type input "60"
click at [946, 12] on span "Publicar" at bounding box center [950, 14] width 32 height 9
